Goal: Information Seeking & Learning: Check status

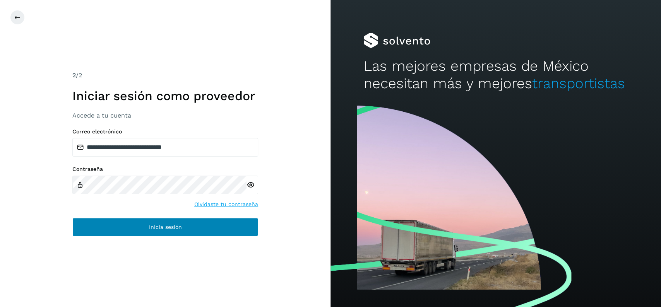
drag, startPoint x: 208, startPoint y: 247, endPoint x: 208, endPoint y: 231, distance: 15.9
click at [209, 248] on div "**********" at bounding box center [165, 153] width 331 height 307
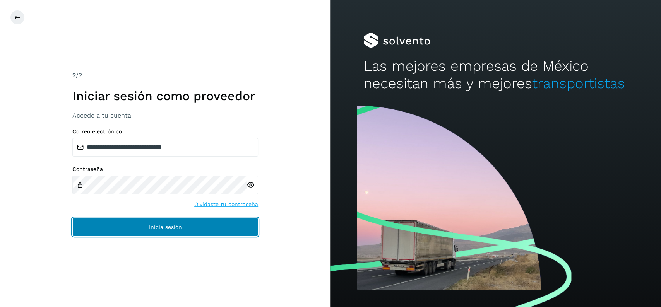
click at [205, 227] on button "Inicia sesión" at bounding box center [165, 227] width 186 height 19
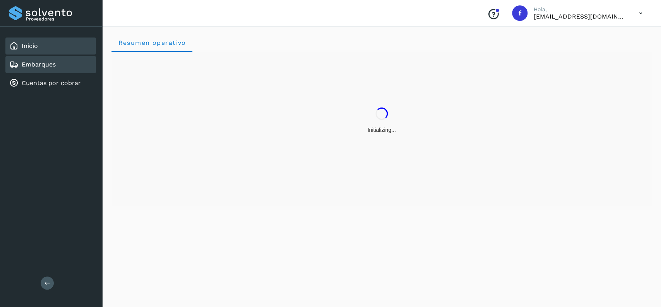
click at [45, 72] on div "Embarques" at bounding box center [50, 64] width 91 height 17
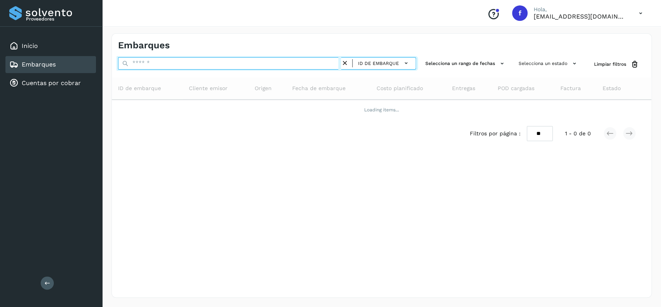
click at [155, 68] on input "text" at bounding box center [229, 63] width 223 height 12
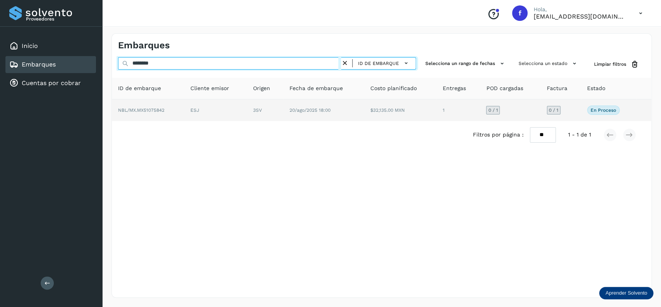
type input "********"
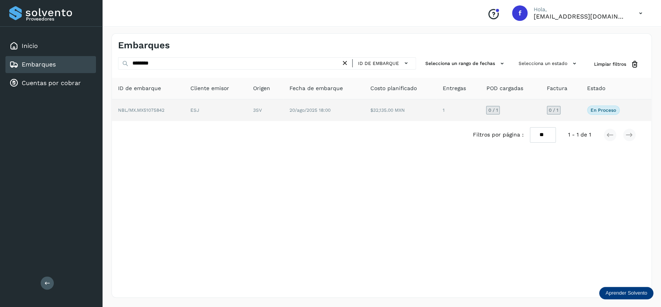
click at [364, 112] on td "20/ago/2025 18:00" at bounding box center [400, 110] width 72 height 22
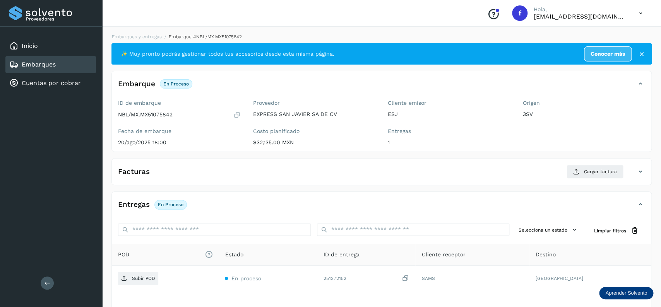
scroll to position [61, 0]
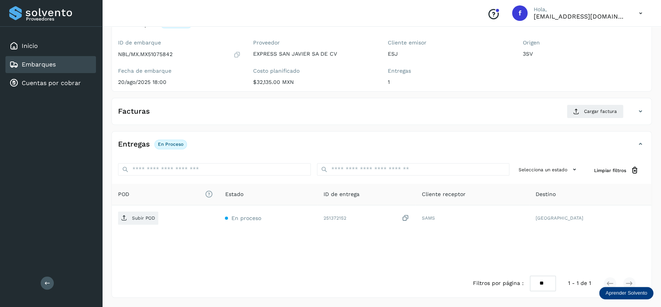
click at [79, 62] on div "Embarques" at bounding box center [50, 64] width 91 height 17
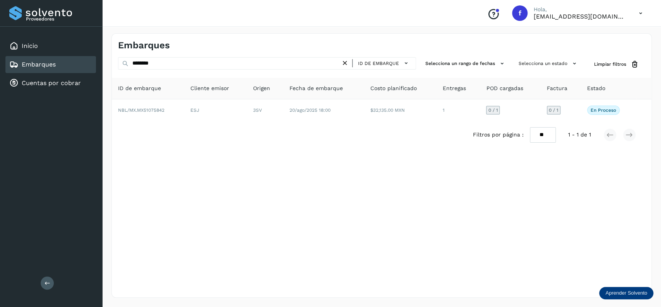
click at [344, 65] on icon at bounding box center [345, 63] width 8 height 8
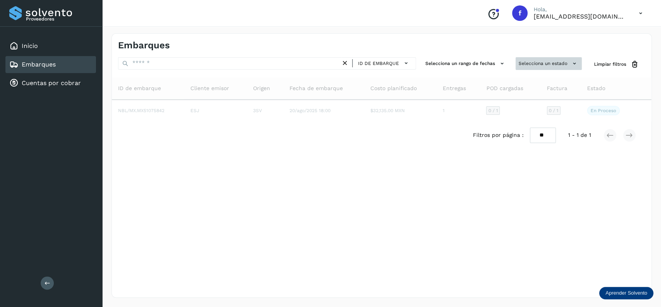
click at [535, 65] on button "Selecciona un estado" at bounding box center [549, 63] width 66 height 13
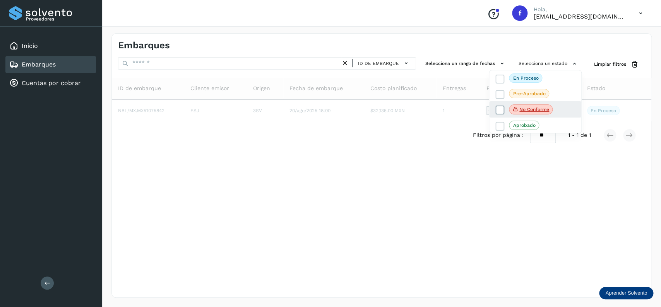
click at [497, 111] on icon at bounding box center [500, 110] width 8 height 8
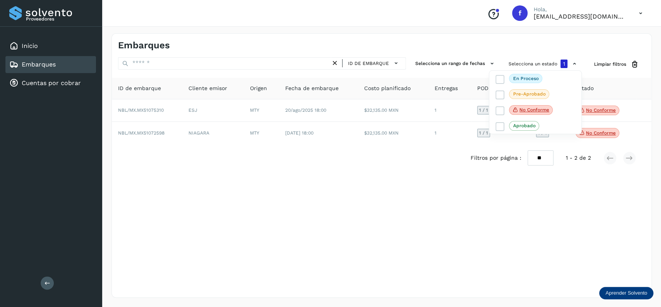
click at [294, 149] on div at bounding box center [330, 153] width 661 height 307
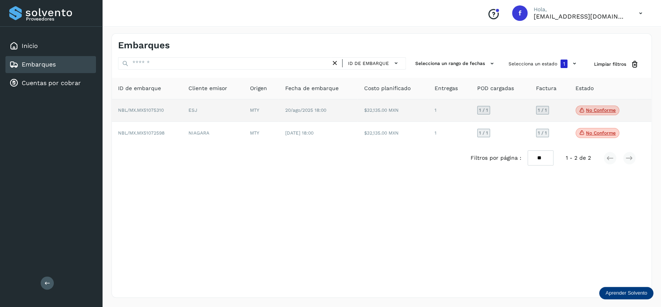
click at [584, 111] on icon at bounding box center [582, 110] width 6 height 7
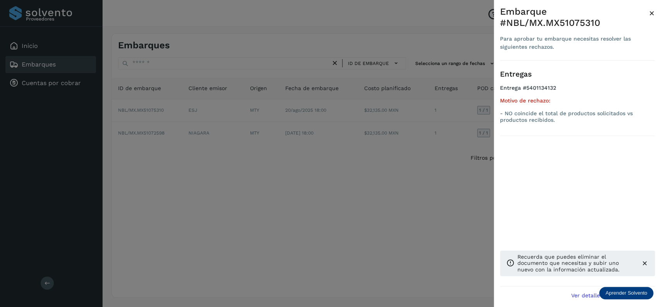
click at [335, 156] on div at bounding box center [330, 153] width 661 height 307
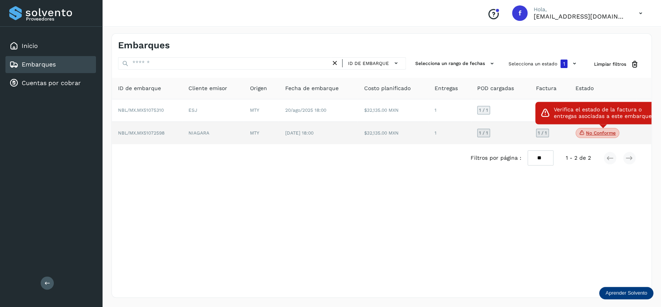
click at [611, 132] on p "No conforme" at bounding box center [601, 132] width 30 height 5
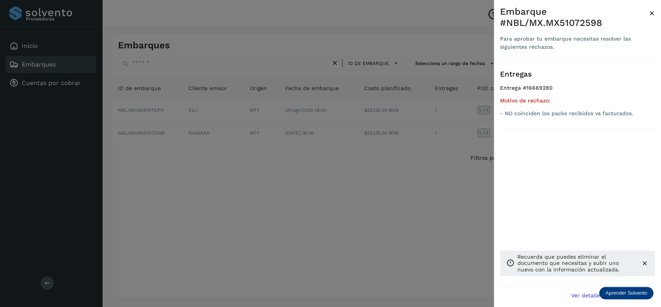
click at [394, 201] on div at bounding box center [330, 153] width 661 height 307
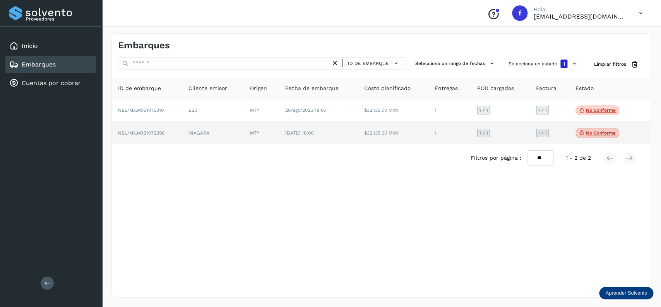
click at [251, 135] on td "MTY" at bounding box center [260, 133] width 35 height 22
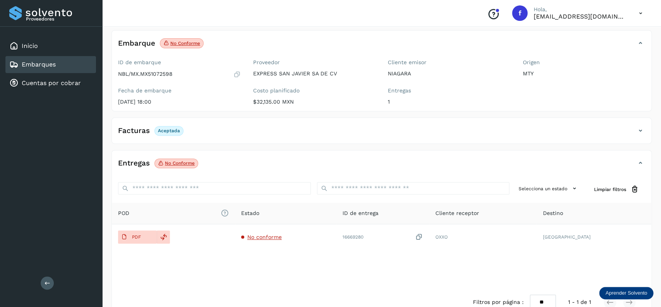
scroll to position [60, 0]
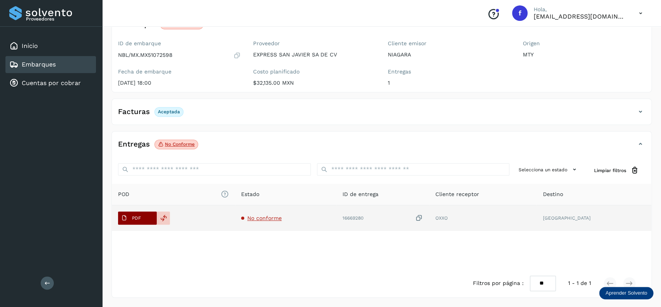
click at [122, 213] on span "PDF" at bounding box center [131, 218] width 26 height 12
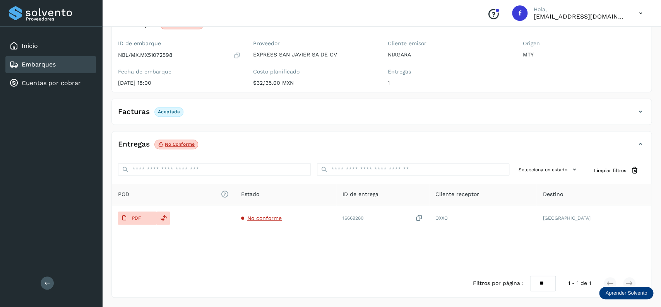
click at [54, 59] on div "Embarques" at bounding box center [50, 64] width 91 height 17
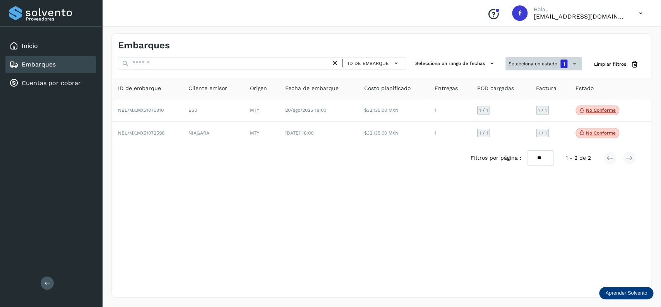
click at [562, 62] on div "1" at bounding box center [563, 64] width 7 height 9
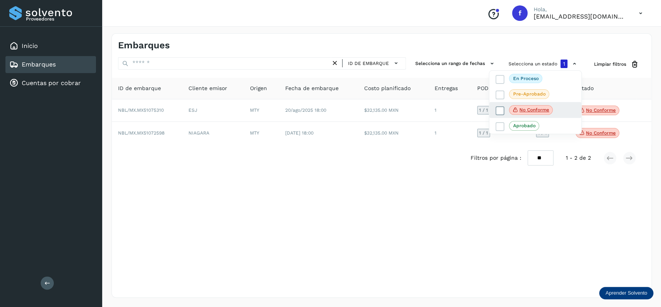
click at [499, 108] on span at bounding box center [499, 110] width 9 height 9
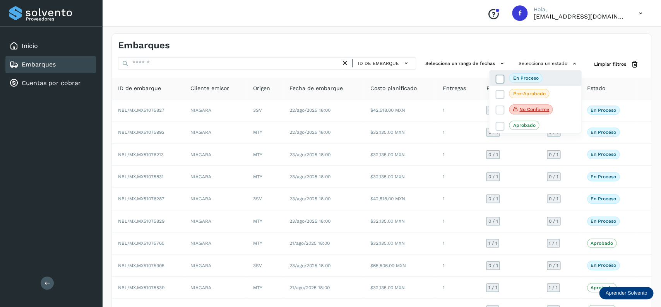
click at [498, 77] on icon at bounding box center [500, 79] width 8 height 8
click at [286, 46] on div at bounding box center [330, 153] width 661 height 307
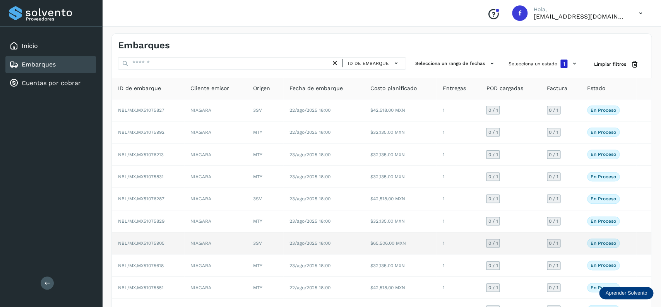
scroll to position [54, 0]
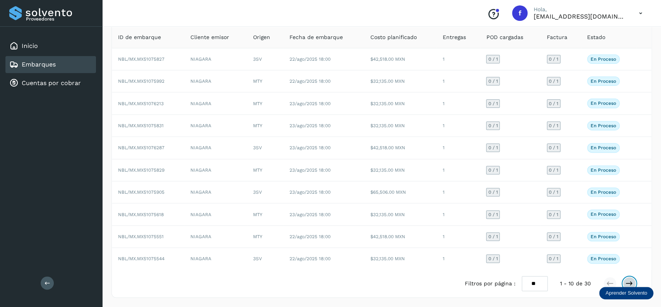
click at [633, 282] on icon at bounding box center [629, 284] width 8 height 8
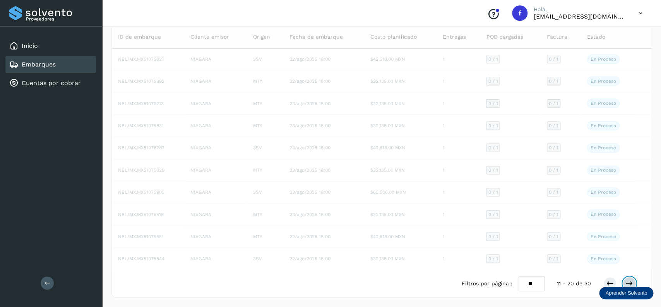
click at [631, 282] on icon at bounding box center [629, 284] width 8 height 8
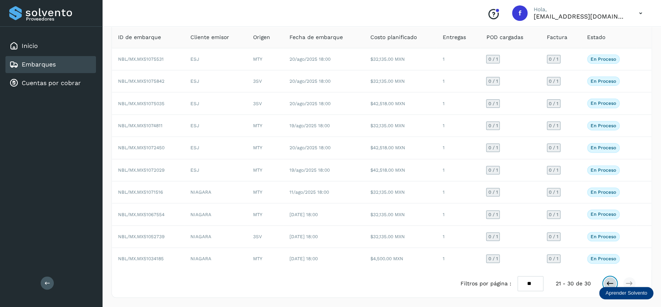
click at [615, 282] on button at bounding box center [609, 283] width 13 height 13
click at [607, 279] on button at bounding box center [609, 283] width 13 height 13
click at [630, 284] on icon at bounding box center [629, 284] width 8 height 8
click at [635, 284] on button at bounding box center [629, 283] width 13 height 13
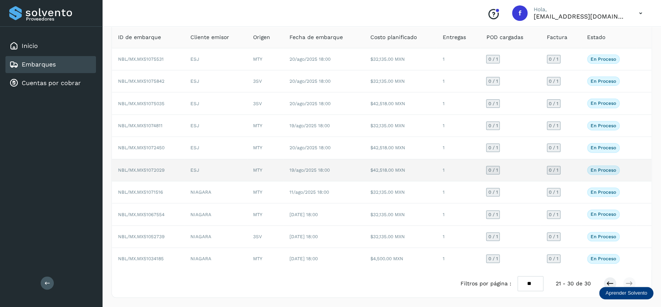
click at [333, 170] on td "19/ago/2025 18:00" at bounding box center [323, 170] width 81 height 22
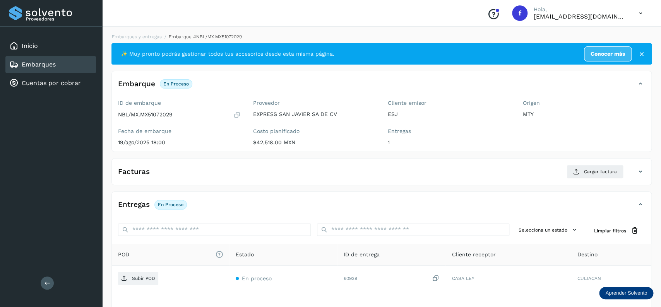
click at [167, 116] on p "NBL/MX.MX51072029" at bounding box center [145, 114] width 55 height 7
copy p "MX51072029"
